Goal: Task Accomplishment & Management: Manage account settings

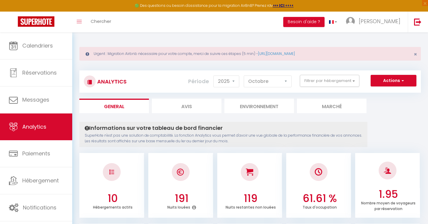
select select "2025"
select select "10"
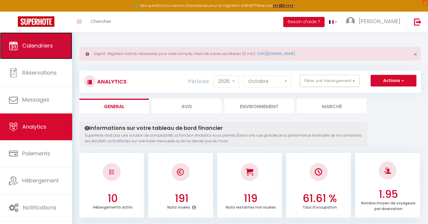
click at [49, 50] on link "Calendriers" at bounding box center [36, 45] width 72 height 27
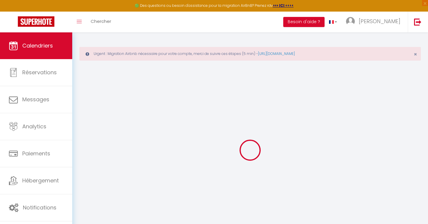
select select
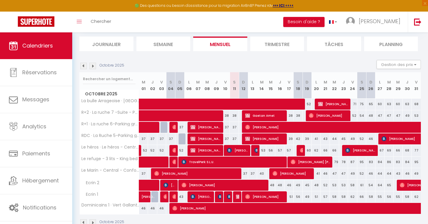
scroll to position [77, 0]
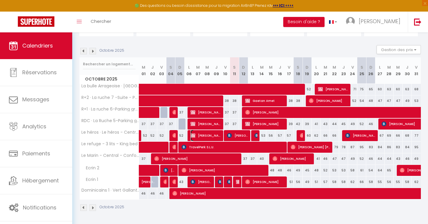
click at [206, 136] on span "Mohamed Boudjeloud" at bounding box center [206, 135] width 31 height 11
select select "OK"
select select "KO"
select select "0"
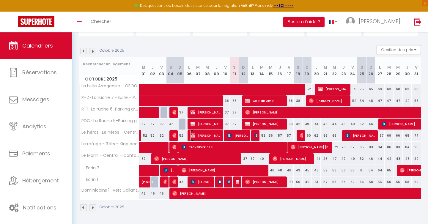
select select "1"
select select
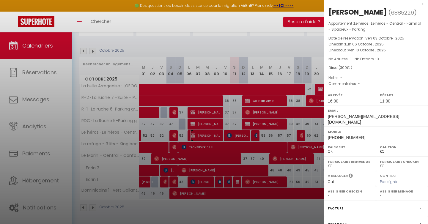
scroll to position [68, 0]
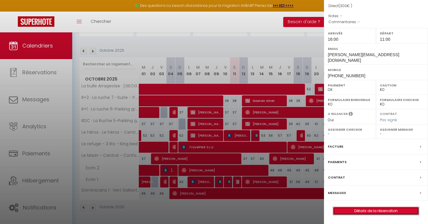
click at [368, 212] on link "Détails de la réservation" at bounding box center [376, 211] width 86 height 8
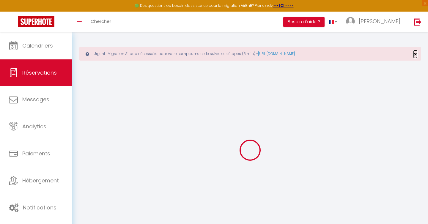
click at [415, 52] on span "×" at bounding box center [415, 54] width 3 height 7
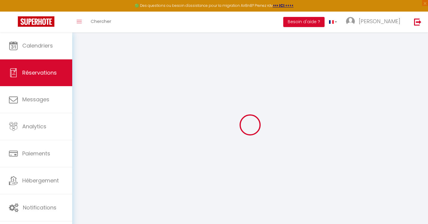
select select
checkbox input "false"
type input "30"
select select
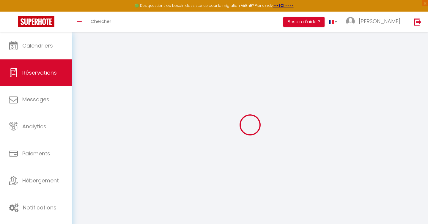
select select
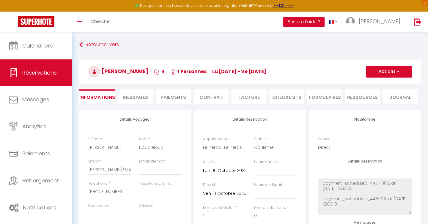
checkbox input "false"
select select "16:00"
select select "11:00"
click at [176, 101] on li "Paiements" at bounding box center [173, 97] width 35 height 15
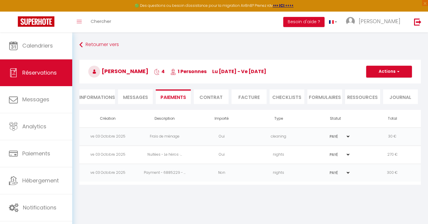
scroll to position [32, 0]
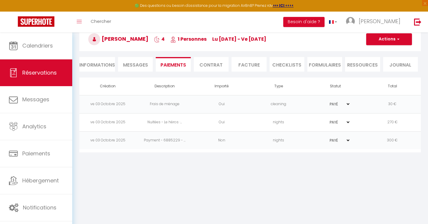
click at [253, 63] on li "Facture" at bounding box center [249, 64] width 35 height 15
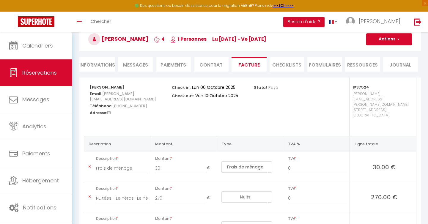
scroll to position [80, 0]
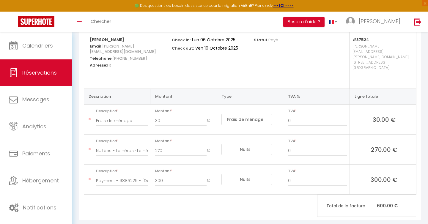
click at [89, 178] on icon at bounding box center [90, 180] width 2 height 4
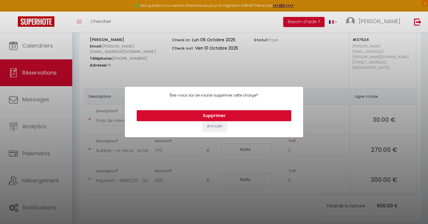
click at [204, 115] on button "Supprimer" at bounding box center [214, 115] width 155 height 11
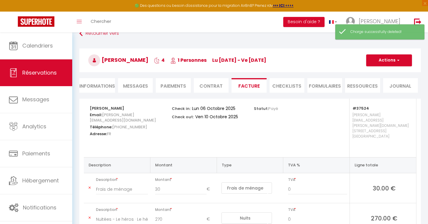
scroll to position [0, 0]
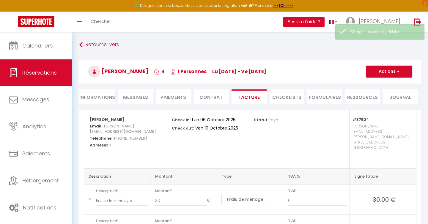
click at [389, 69] on button "Actions" at bounding box center [390, 72] width 46 height 12
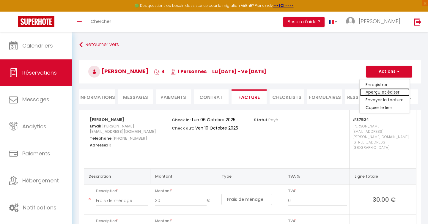
click at [382, 90] on link "Aperçu et éditer" at bounding box center [385, 93] width 50 height 8
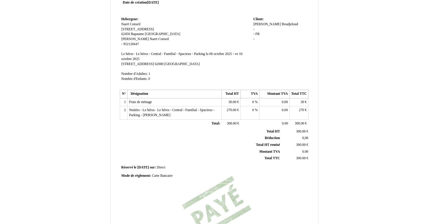
scroll to position [135, 0]
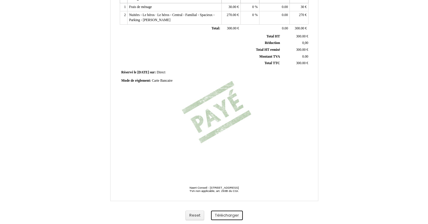
click at [222, 214] on button "Télécharger" at bounding box center [227, 216] width 32 height 10
